Goal: Transaction & Acquisition: Book appointment/travel/reservation

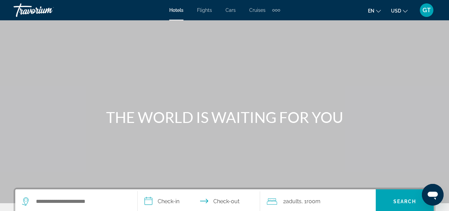
click at [203, 10] on span "Flights" at bounding box center [204, 9] width 15 height 5
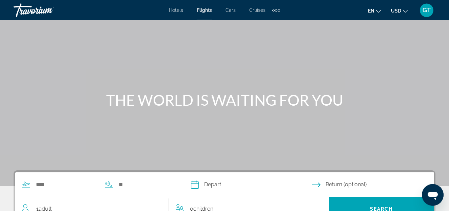
scroll to position [69, 0]
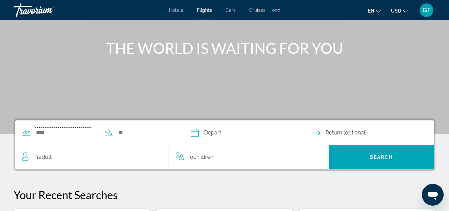
click at [67, 135] on input "Search widget" at bounding box center [63, 133] width 56 height 10
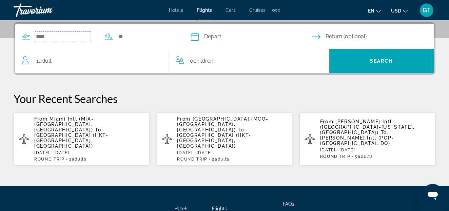
scroll to position [166, 0]
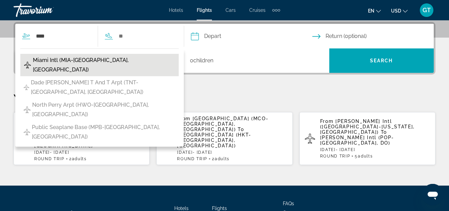
click at [91, 61] on span "Miami Intl (MIA-[GEOGRAPHIC_DATA], [GEOGRAPHIC_DATA])" at bounding box center [104, 65] width 143 height 19
type input "**********"
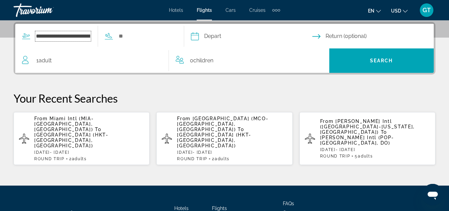
scroll to position [0, 49]
click at [155, 38] on input "Search widget" at bounding box center [164, 36] width 56 height 10
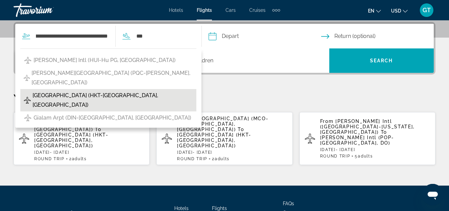
click at [88, 91] on span "[GEOGRAPHIC_DATA] (HKT-[GEOGRAPHIC_DATA], [GEOGRAPHIC_DATA])" at bounding box center [113, 100] width 161 height 19
type input "**********"
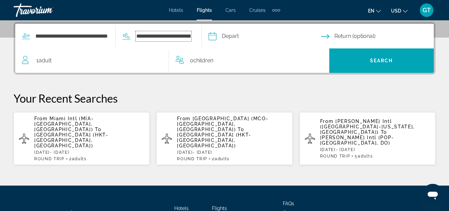
scroll to position [0, 32]
click at [264, 39] on input "Depart date" at bounding box center [278, 37] width 107 height 26
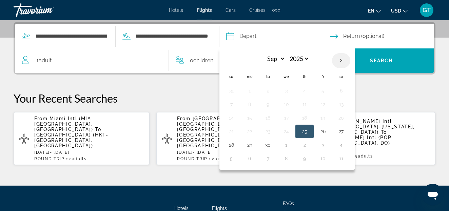
click at [343, 60] on th "Next month" at bounding box center [341, 60] width 18 height 15
select select "**"
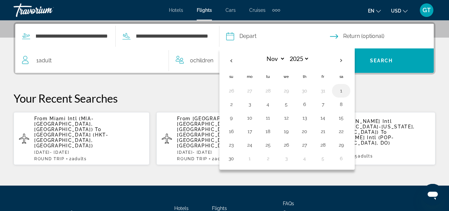
click at [340, 91] on button "1" at bounding box center [341, 91] width 11 height 10
type input "**********"
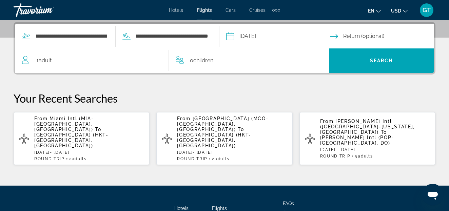
click at [365, 38] on input "Return date" at bounding box center [383, 37] width 107 height 26
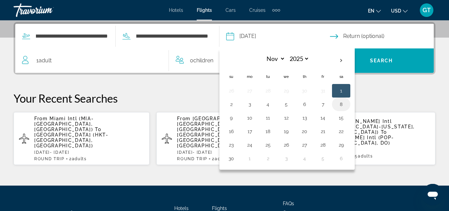
click at [341, 104] on button "8" at bounding box center [341, 105] width 11 height 10
type input "**********"
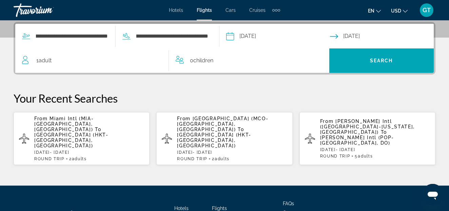
click at [86, 64] on div "1 Adult Adults" at bounding box center [95, 61] width 147 height 10
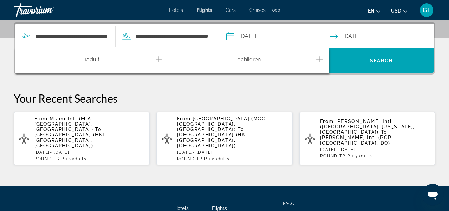
click at [159, 59] on icon "Increment adults" at bounding box center [159, 59] width 6 height 6
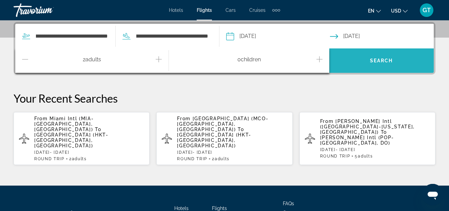
click at [370, 60] on span "Search widget" at bounding box center [382, 61] width 105 height 16
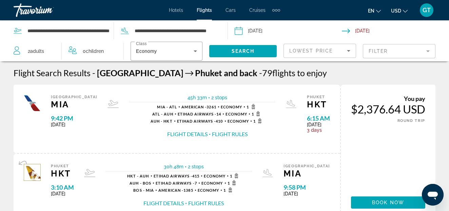
click at [427, 52] on mat-form-field "Filter" at bounding box center [399, 51] width 73 height 14
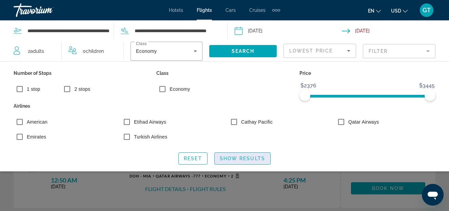
click at [230, 161] on span "Show Results" at bounding box center [242, 158] width 45 height 5
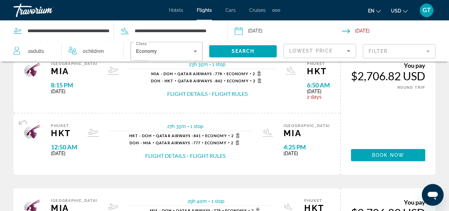
scroll to position [35, 0]
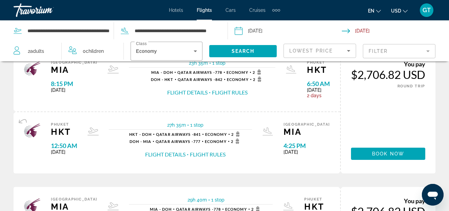
click at [218, 92] on button "Flight Rules" at bounding box center [230, 92] width 36 height 7
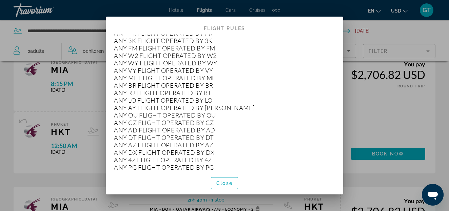
scroll to position [1926, 0]
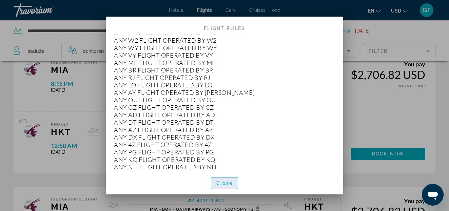
click at [231, 180] on span "button" at bounding box center [224, 183] width 26 height 16
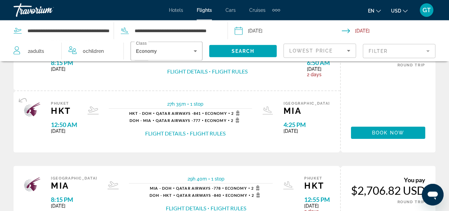
scroll to position [69, 0]
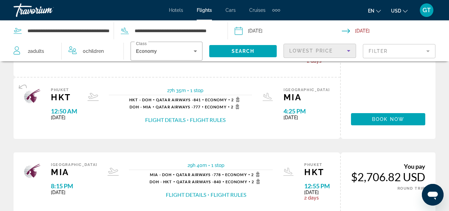
click at [348, 51] on icon "Sort by" at bounding box center [349, 51] width 8 height 8
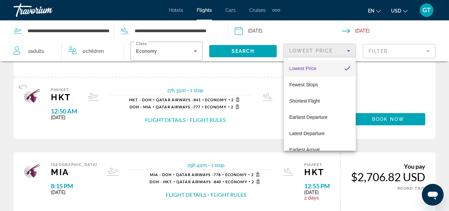
click at [392, 71] on div at bounding box center [224, 105] width 449 height 211
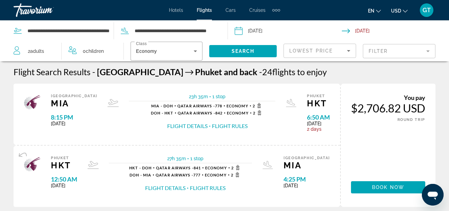
scroll to position [0, 0]
